Goal: Information Seeking & Learning: Learn about a topic

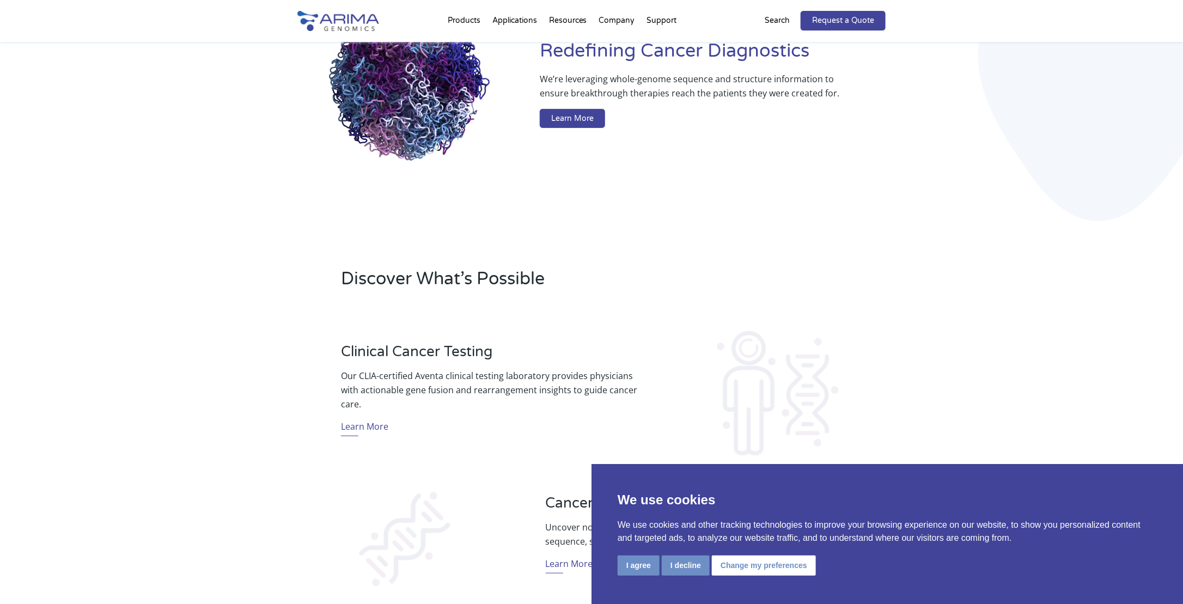
scroll to position [145, 0]
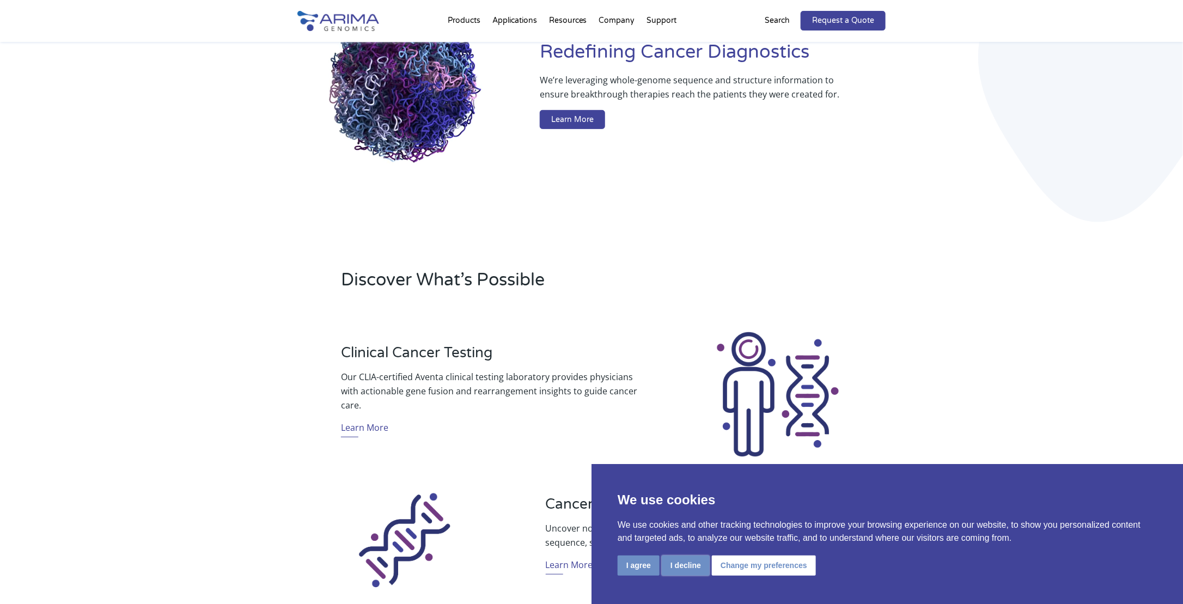
click at [685, 564] on button "I decline" at bounding box center [686, 566] width 48 height 20
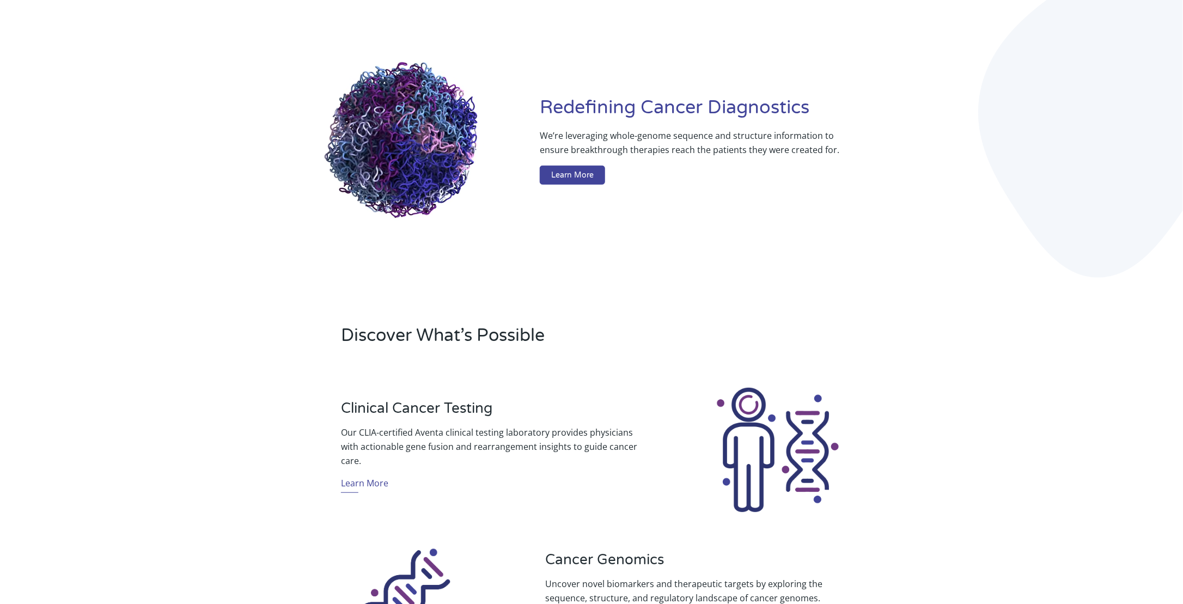
scroll to position [0, 0]
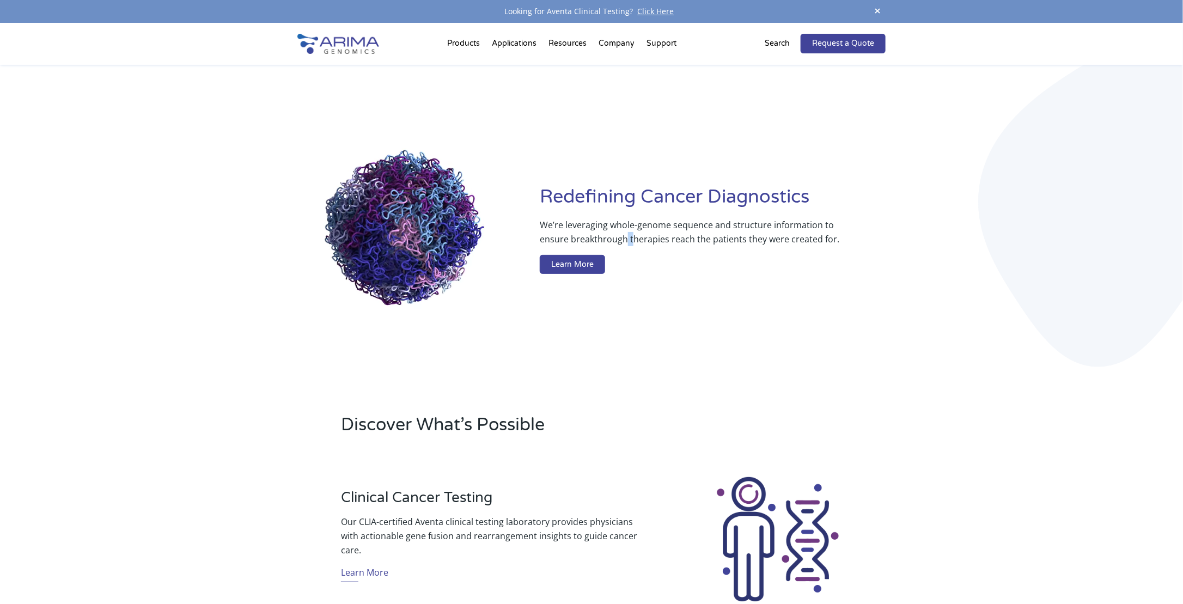
click at [635, 242] on p "We’re leveraging whole-genome sequence and structure information to ensure brea…" at bounding box center [691, 236] width 302 height 37
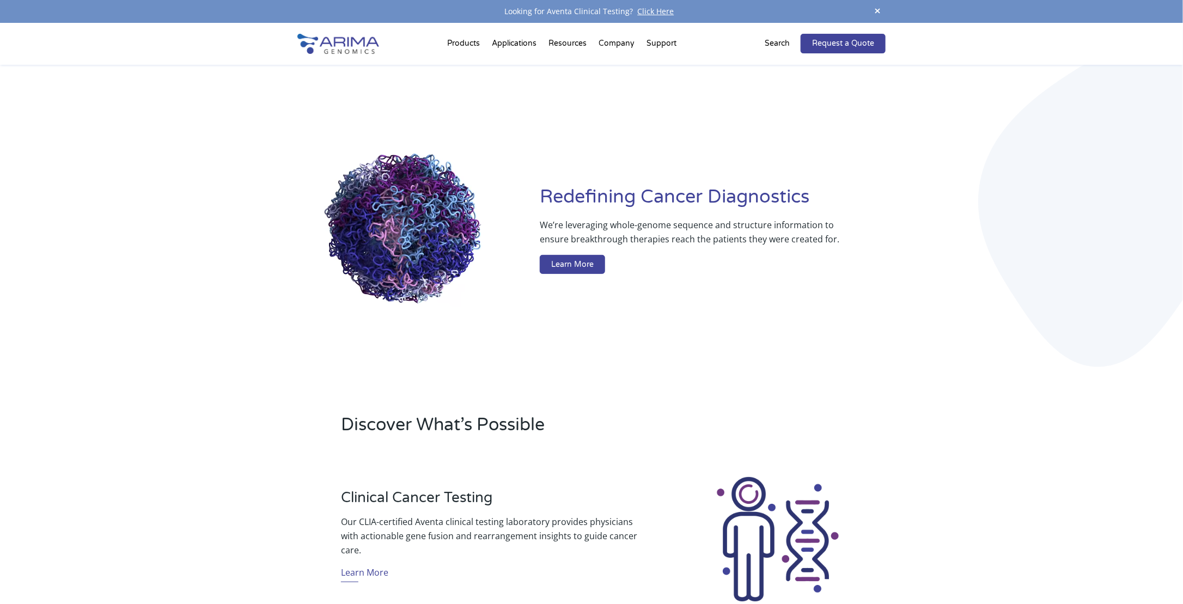
drag, startPoint x: 635, startPoint y: 242, endPoint x: 703, endPoint y: 239, distance: 68.2
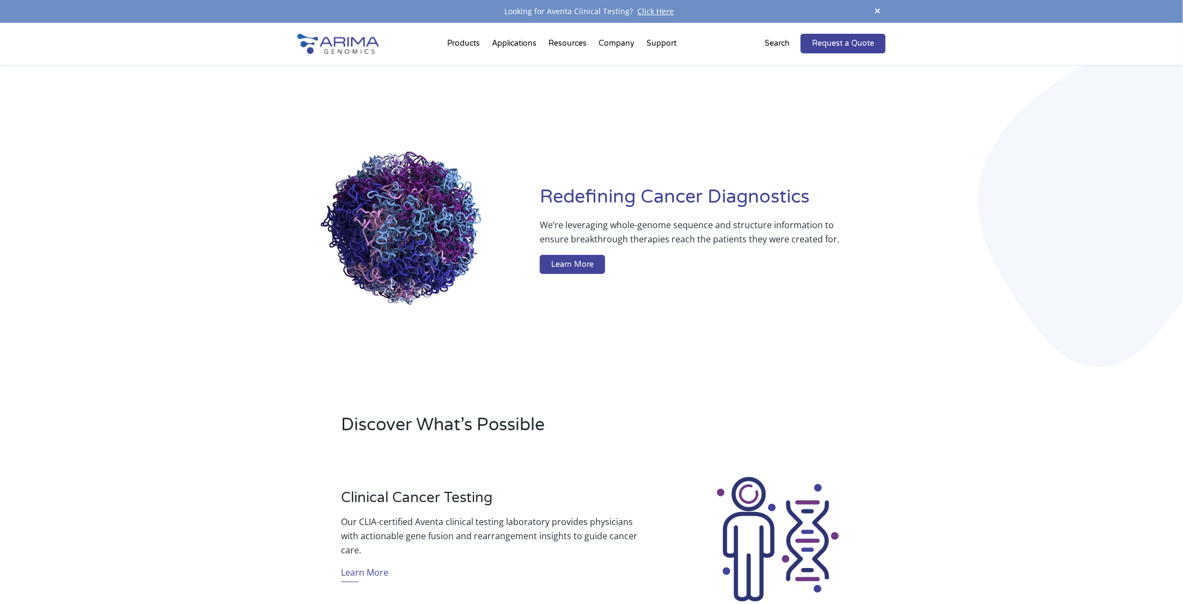
click at [703, 239] on p "We’re leveraging whole-genome sequence and structure information to ensure brea…" at bounding box center [691, 236] width 302 height 37
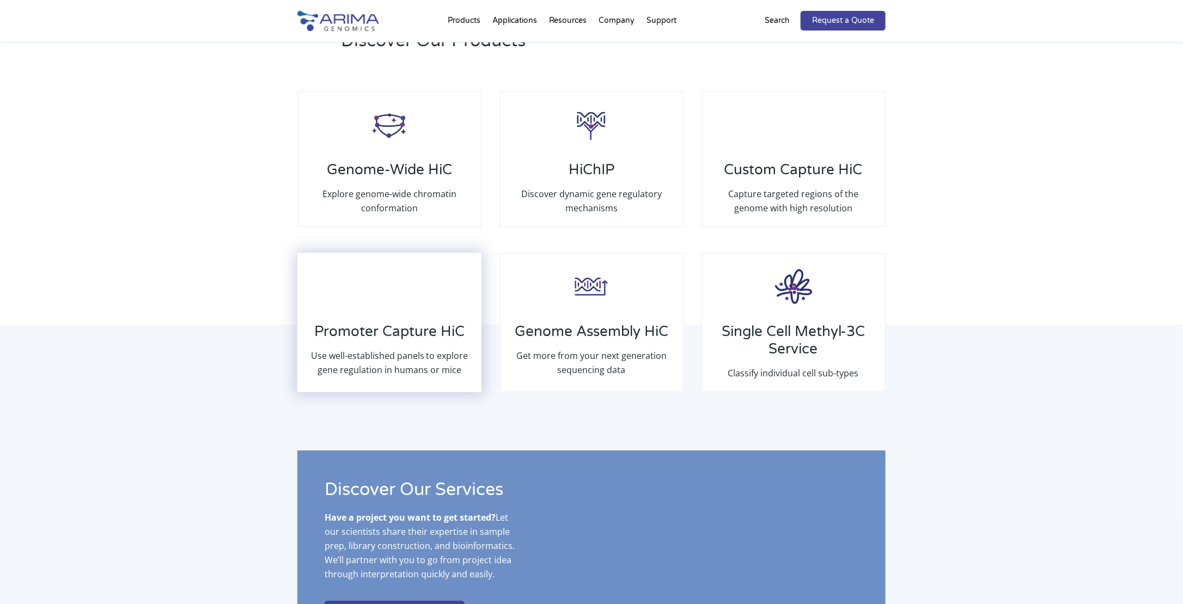
scroll to position [1572, 0]
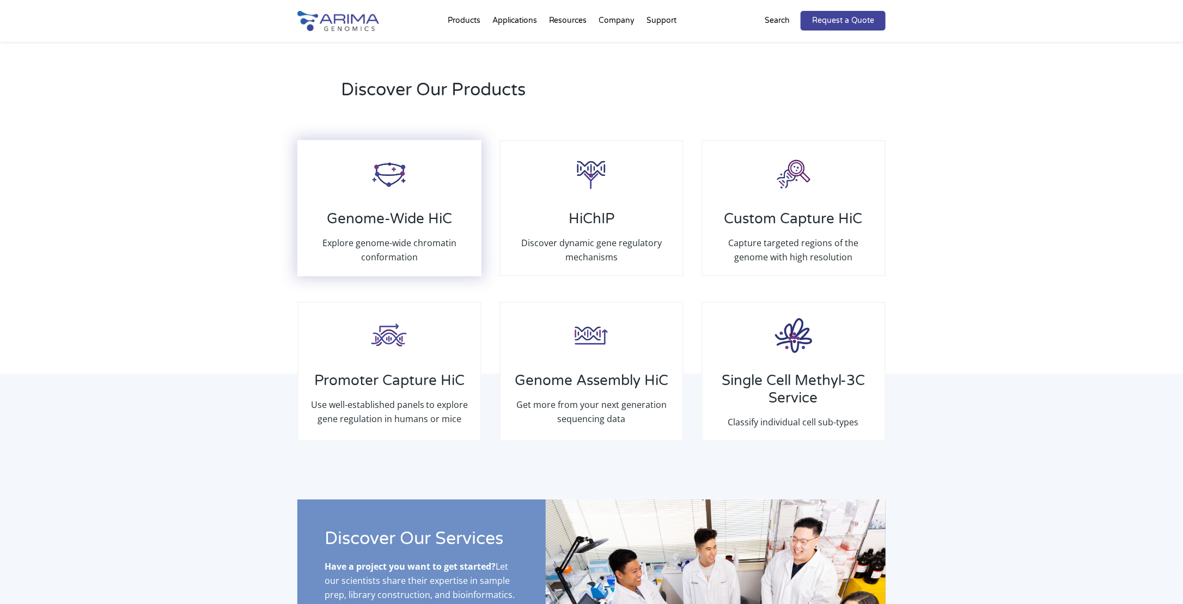
click at [403, 227] on h3 "Genome-Wide HiC" at bounding box center [389, 223] width 160 height 26
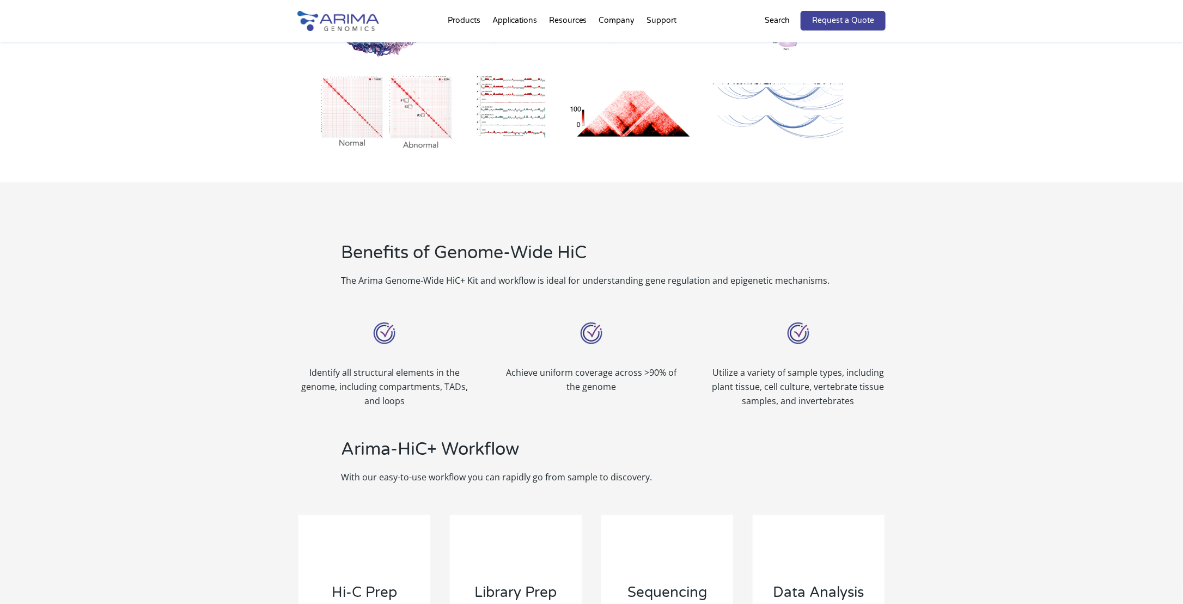
scroll to position [680, 0]
